Goal: Task Accomplishment & Management: Complete application form

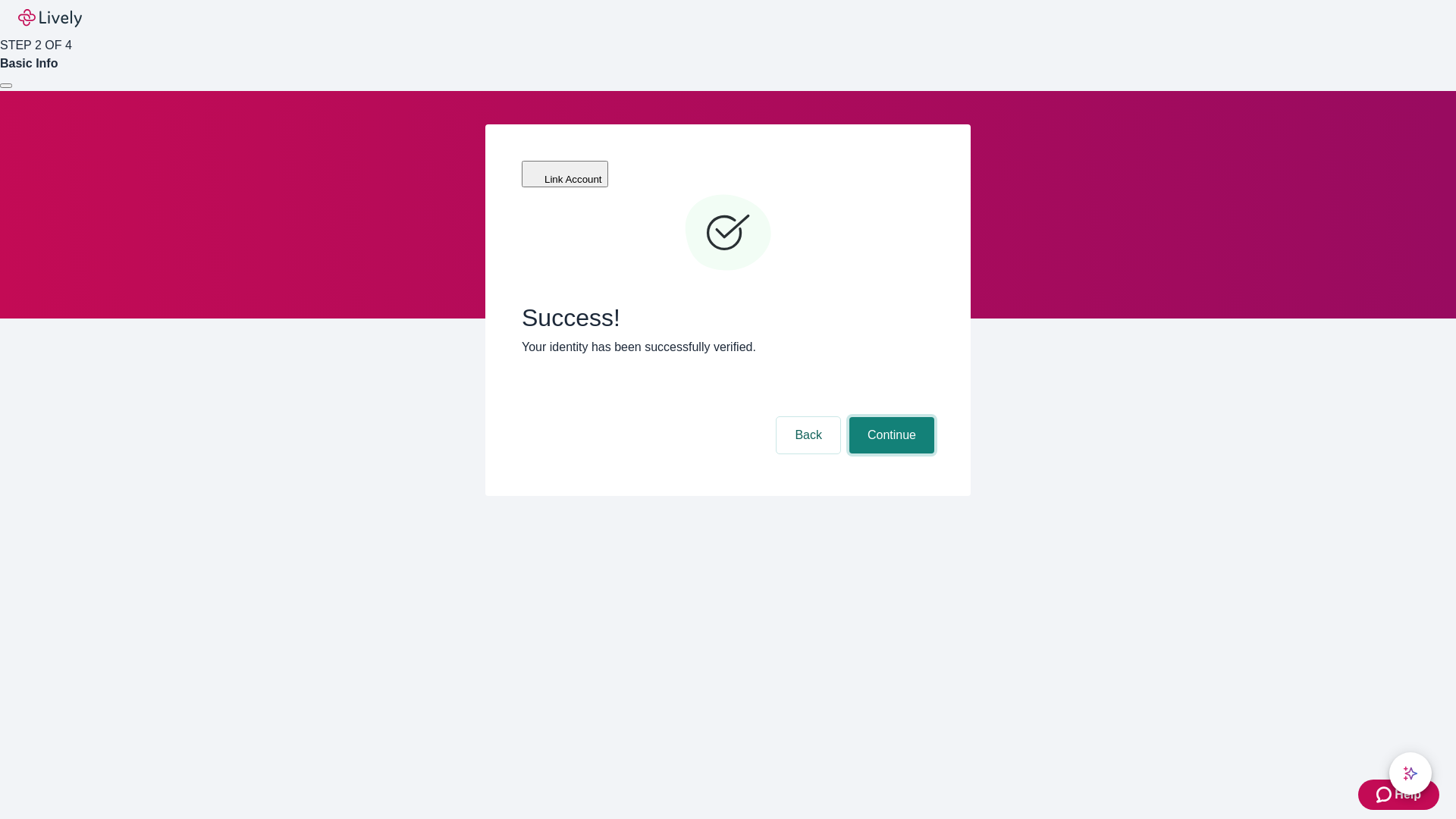
click at [889, 417] on button "Continue" at bounding box center [892, 435] width 85 height 36
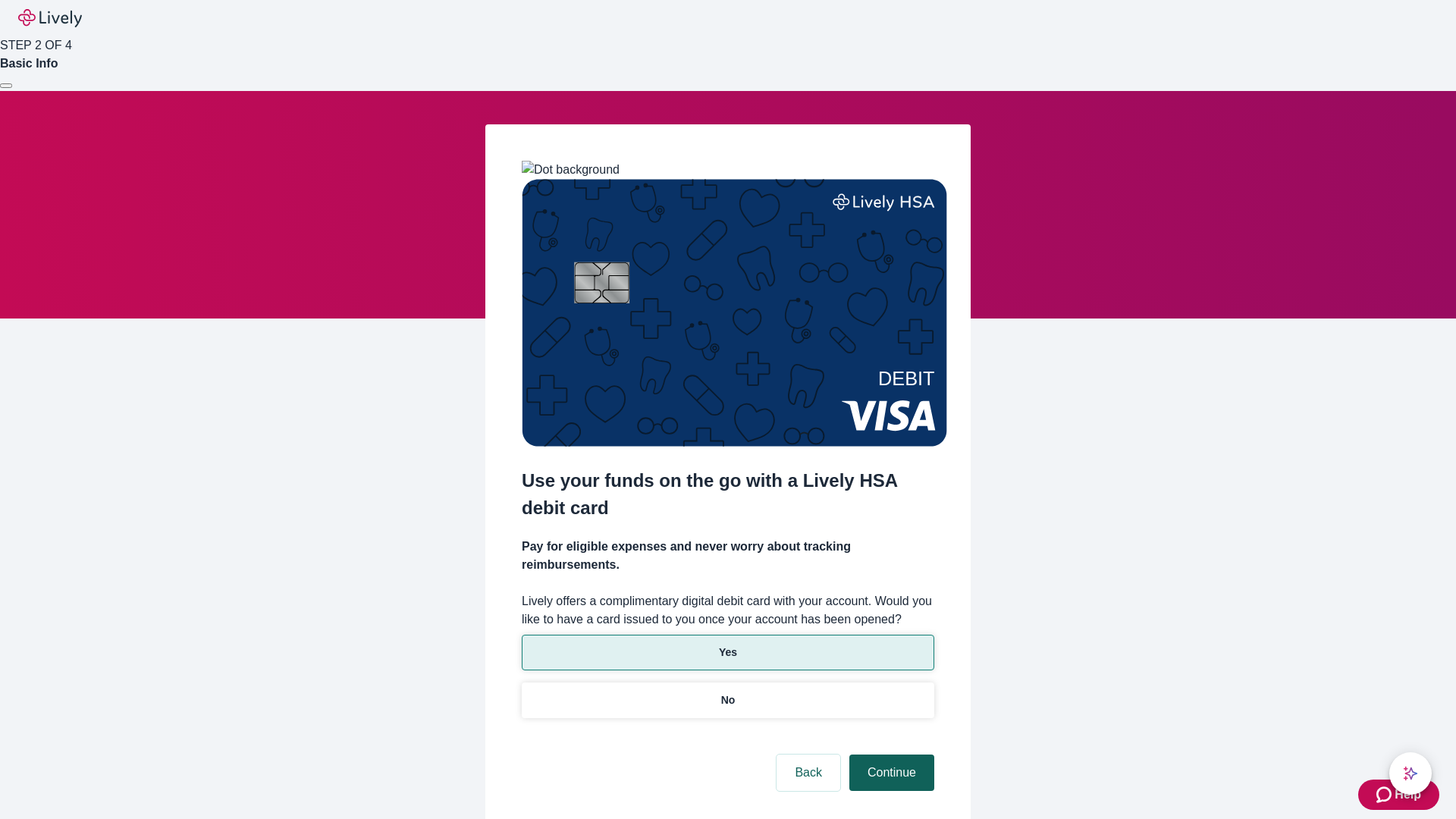
click at [727, 644] on p "Yes" at bounding box center [727, 652] width 18 height 16
click at [889, 755] on button "Continue" at bounding box center [892, 772] width 85 height 36
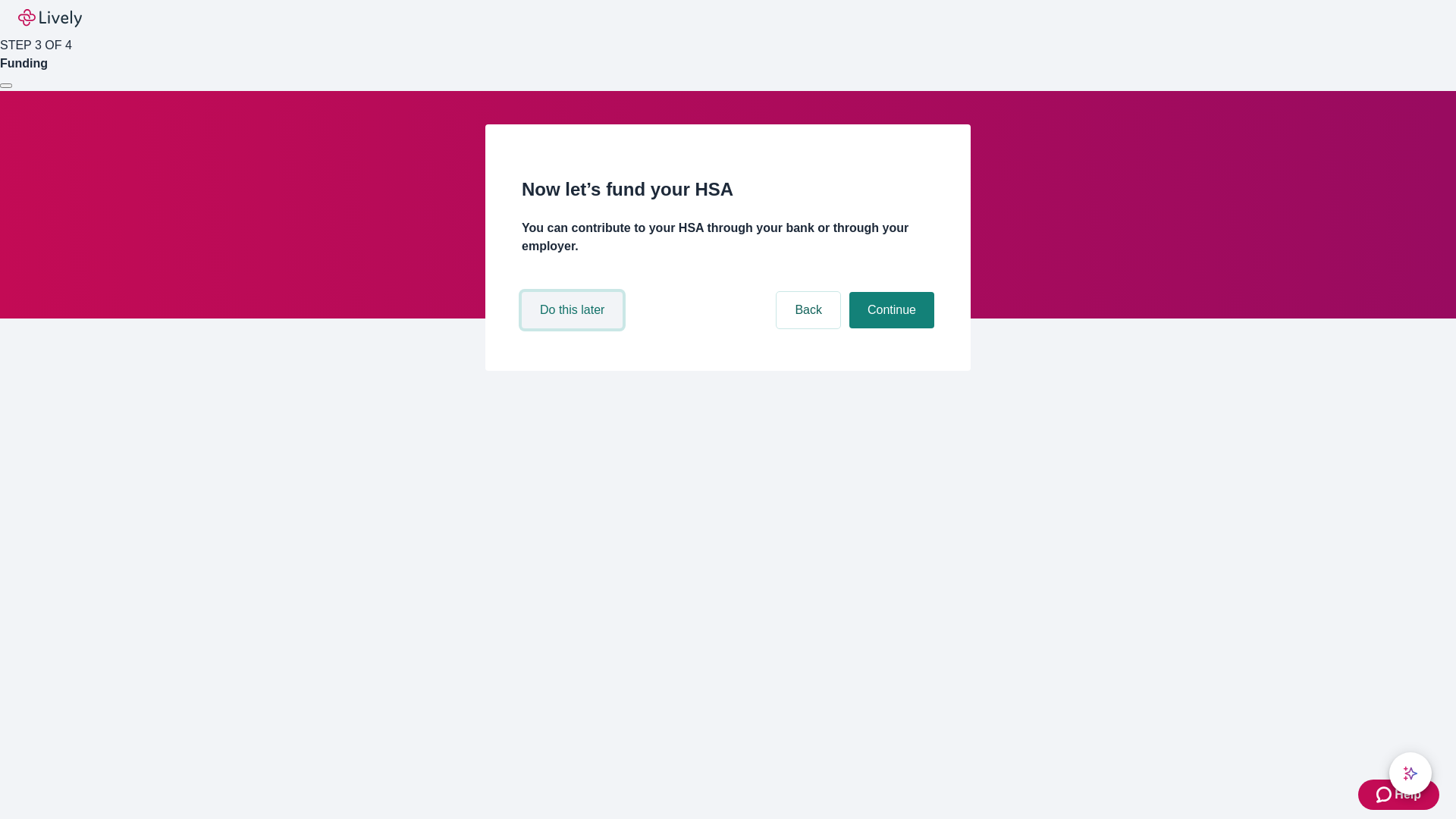
click at [574, 328] on button "Do this later" at bounding box center [571, 309] width 101 height 36
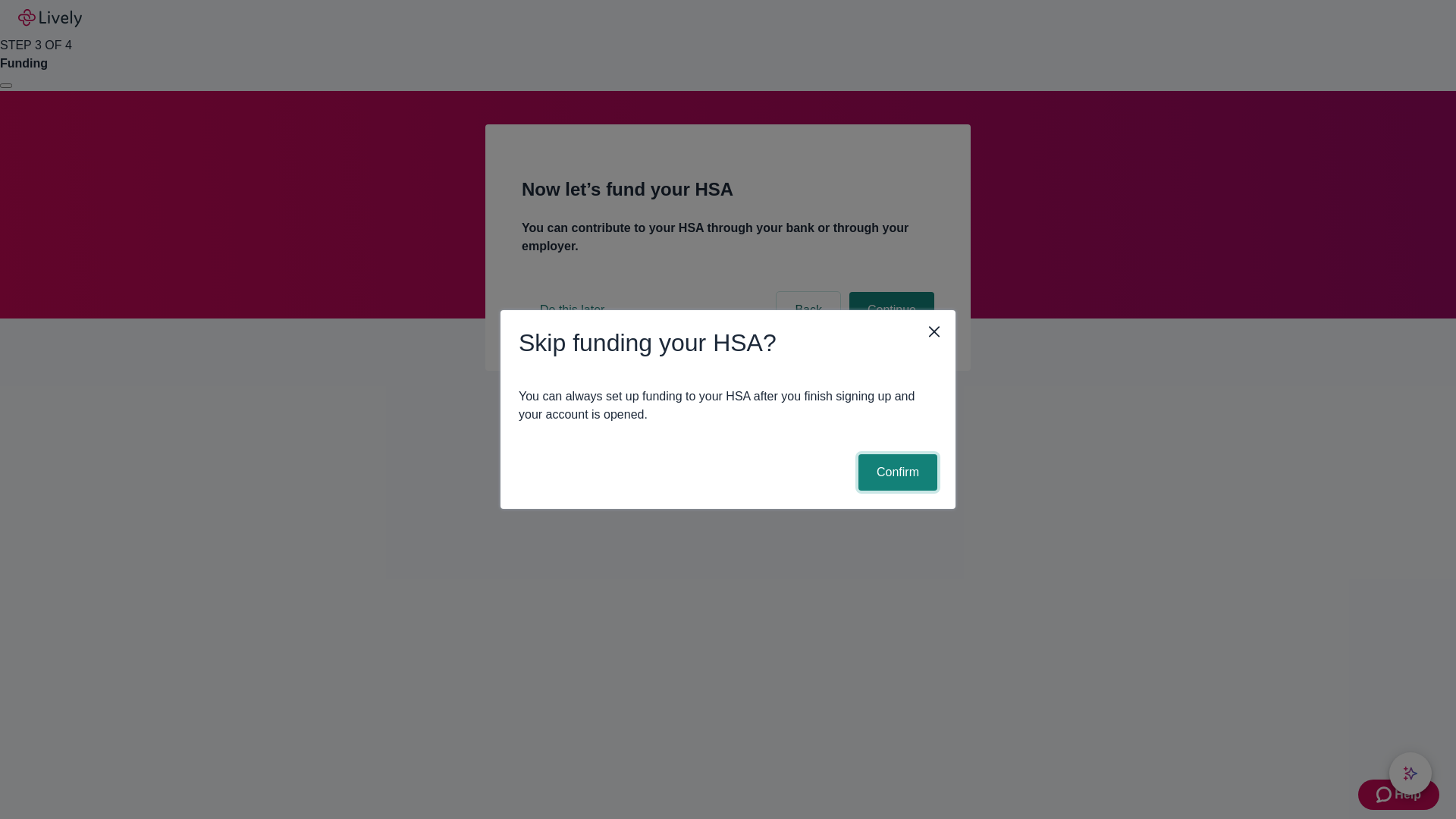
click at [896, 472] on button "Confirm" at bounding box center [897, 472] width 79 height 36
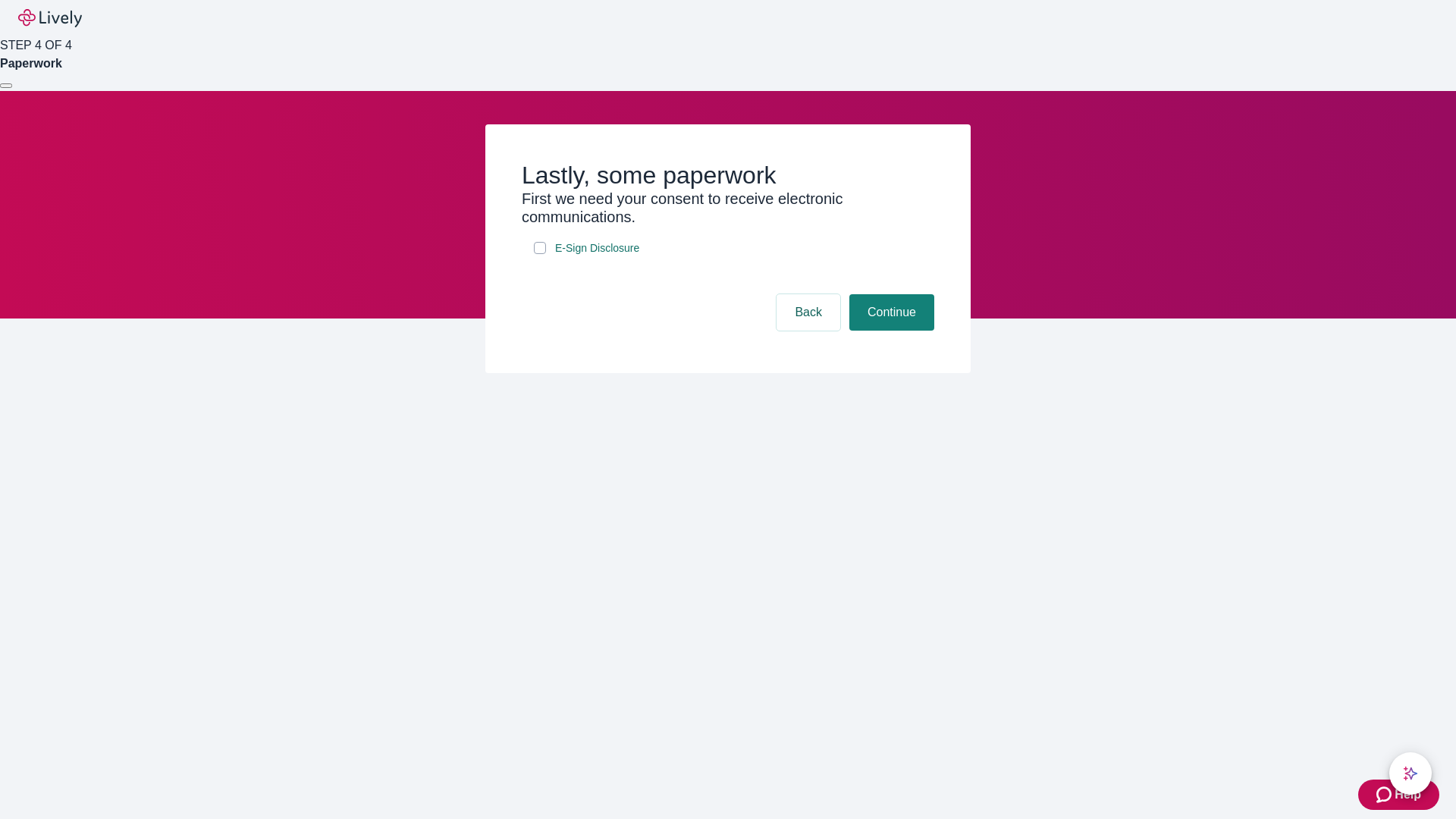
click at [540, 254] on input "E-Sign Disclosure" at bounding box center [540, 248] width 12 height 12
checkbox input "true"
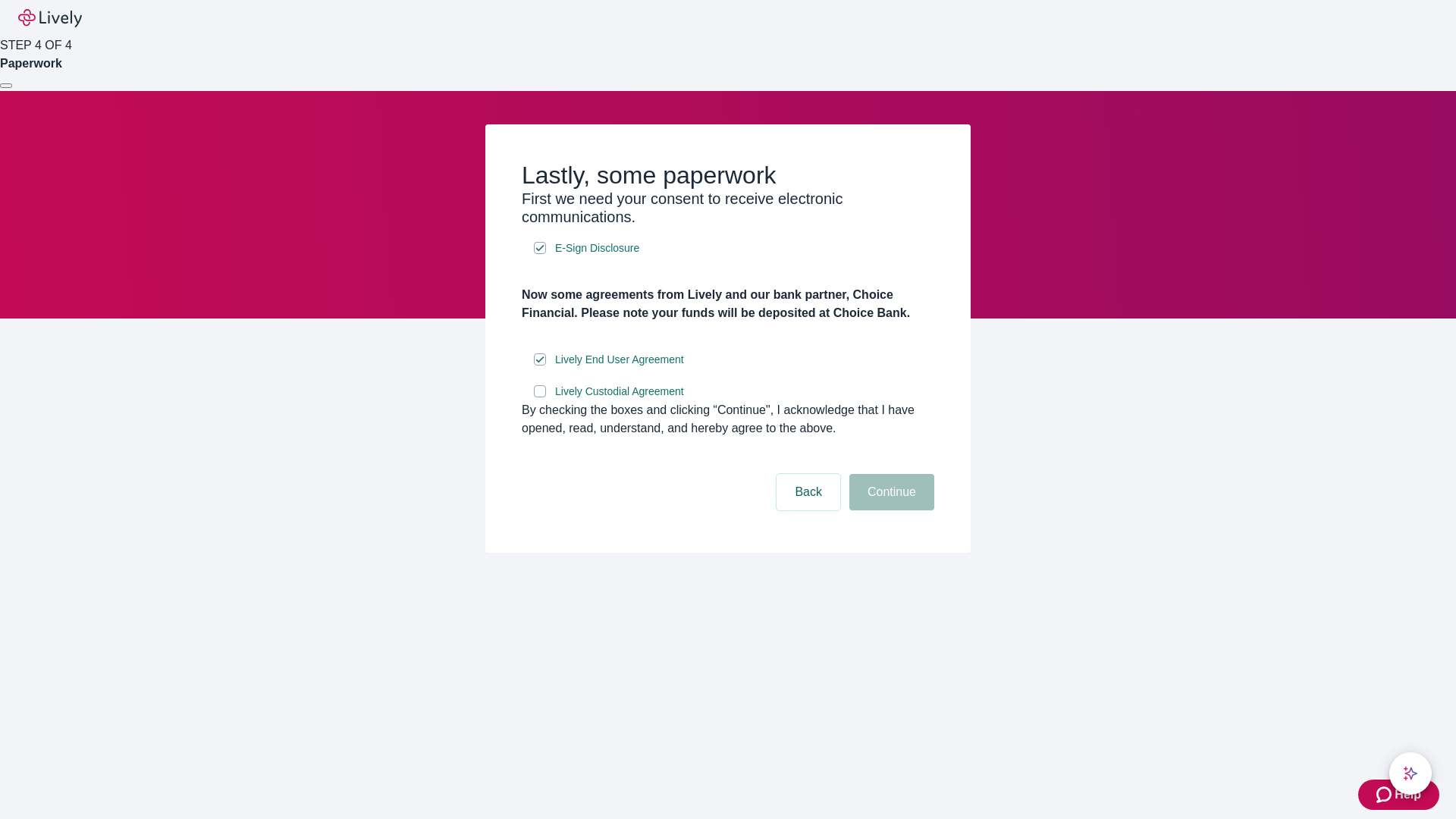
click at [540, 398] on input "Lively Custodial Agreement" at bounding box center [540, 391] width 12 height 12
checkbox input "true"
click at [889, 510] on button "Continue" at bounding box center [892, 492] width 85 height 36
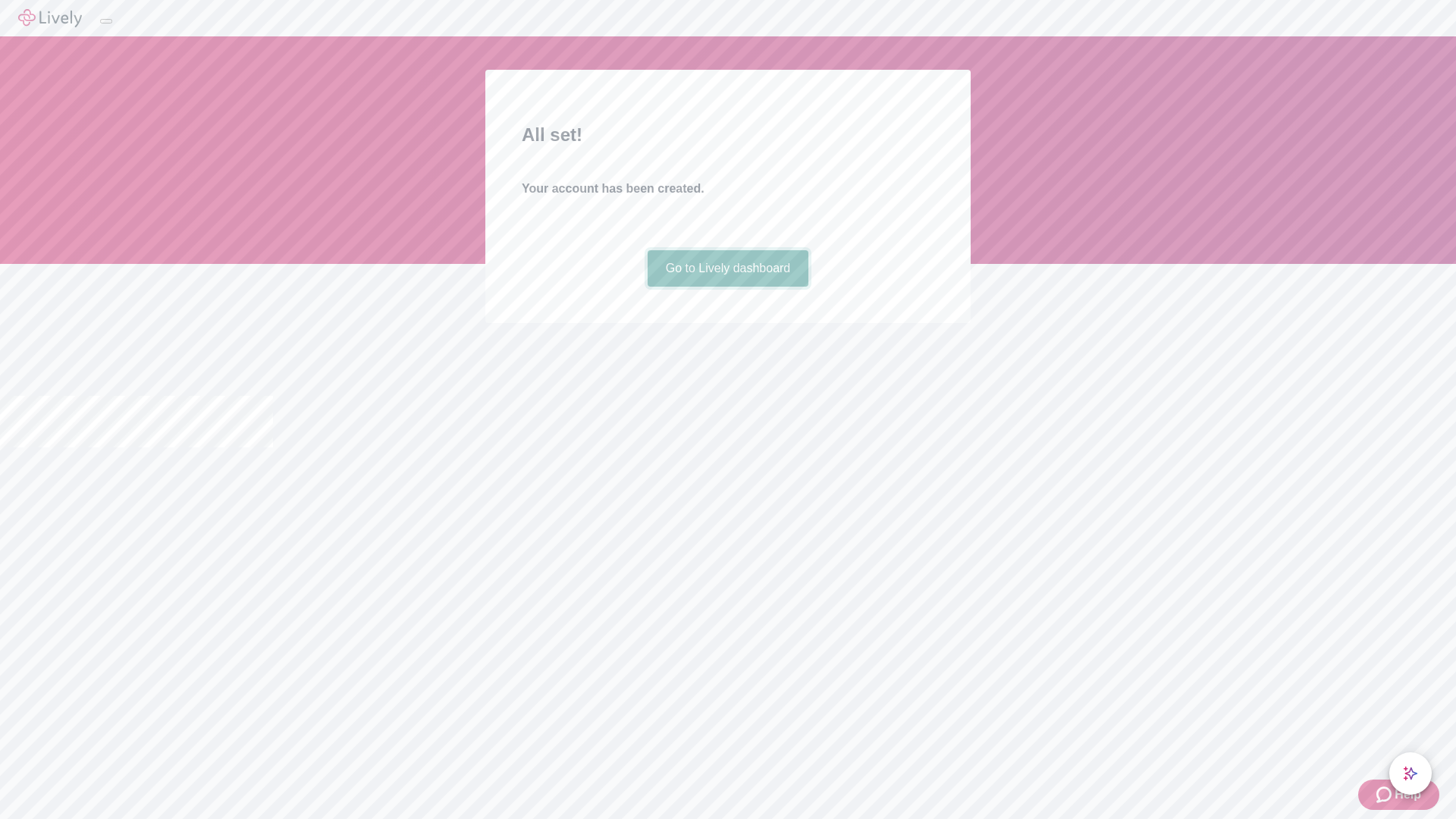
click at [727, 287] on link "Go to Lively dashboard" at bounding box center [728, 268] width 162 height 36
